Goal: Navigation & Orientation: Go to known website

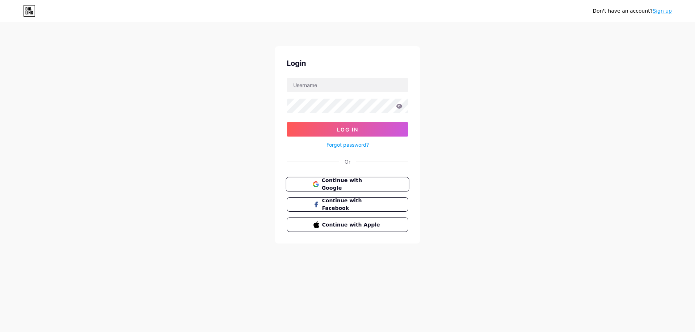
click at [343, 182] on span "Continue with Google" at bounding box center [351, 185] width 60 height 16
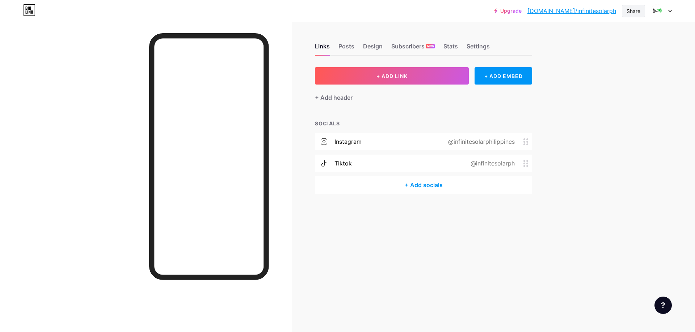
click at [632, 13] on div "Share" at bounding box center [633, 11] width 14 height 8
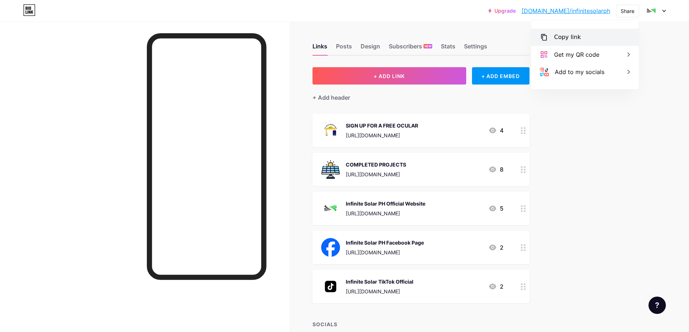
click at [563, 38] on div "Copy link" at bounding box center [567, 37] width 27 height 9
